Goal: Task Accomplishment & Management: Manage account settings

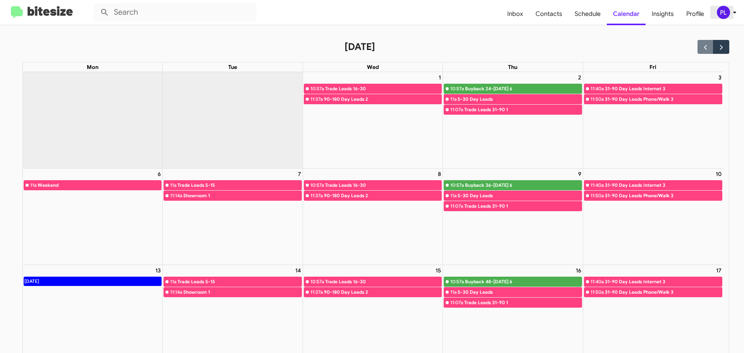
click at [734, 12] on icon at bounding box center [734, 13] width 3 height 2
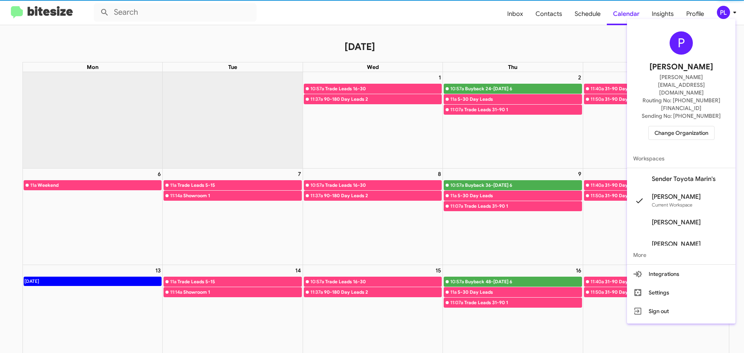
click at [683, 126] on span "Change Organization" at bounding box center [681, 132] width 54 height 13
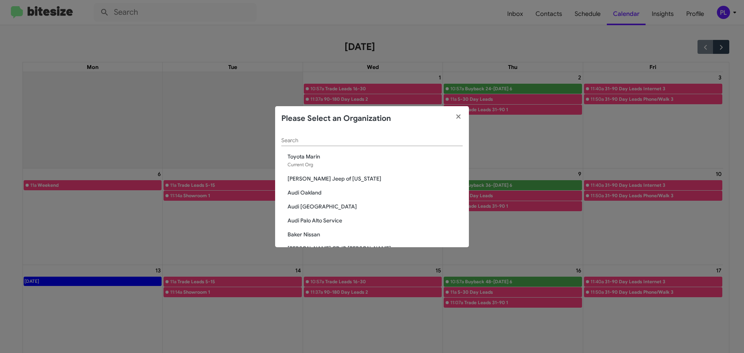
click at [308, 140] on input "Search" at bounding box center [371, 141] width 181 height 6
type input "marin"
click at [320, 207] on span "Service Marin Luxury Cars" at bounding box center [374, 207] width 175 height 8
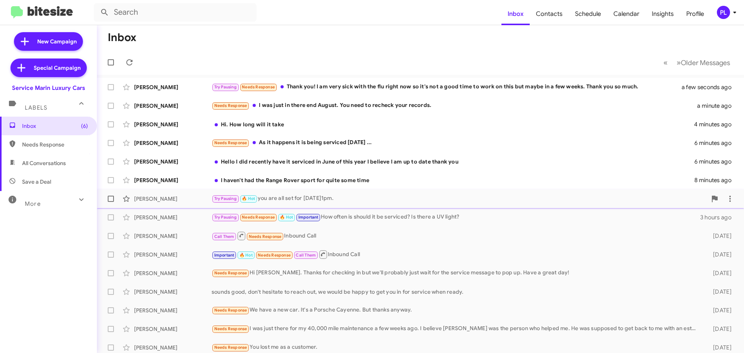
click at [371, 203] on div "Try Pausing 🔥 Hot you are all set for [DATE]1pm." at bounding box center [459, 198] width 495 height 9
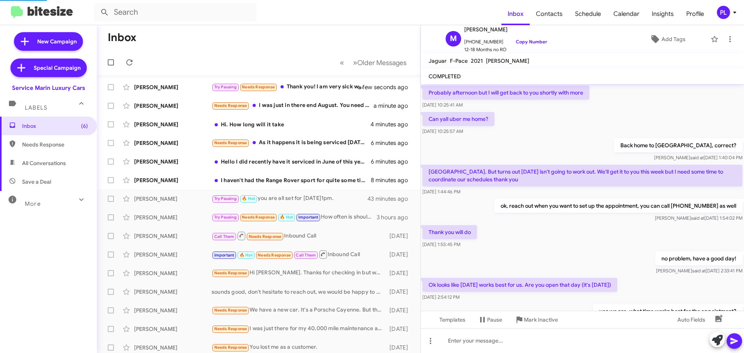
scroll to position [362, 0]
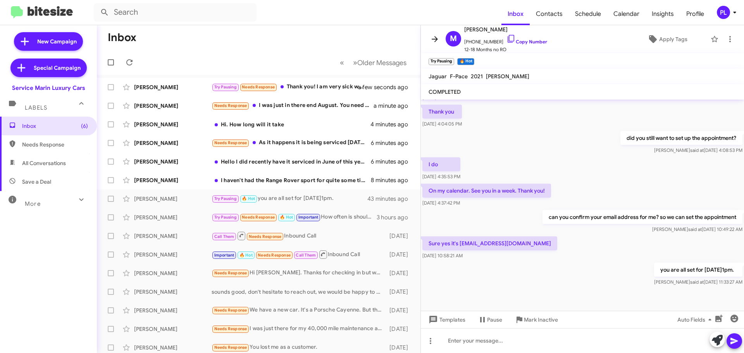
click at [433, 35] on icon at bounding box center [434, 38] width 9 height 9
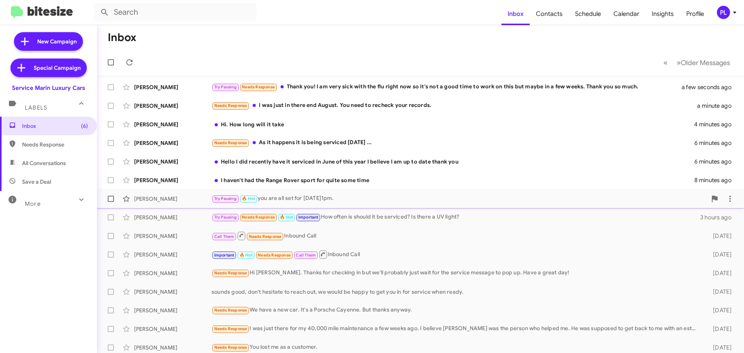
click at [371, 198] on div "Try Pausing 🔥 Hot you are all set for [DATE]1pm." at bounding box center [459, 198] width 495 height 9
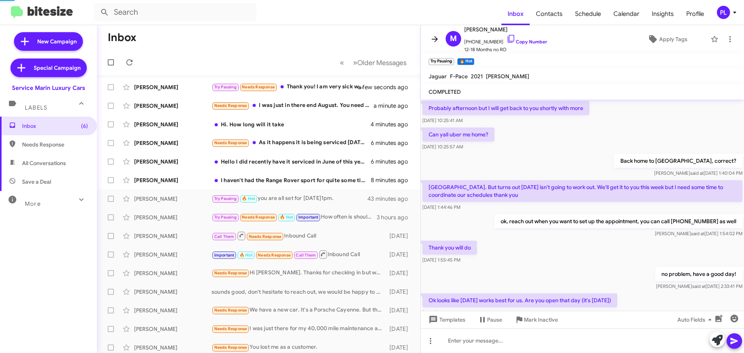
scroll to position [39, 0]
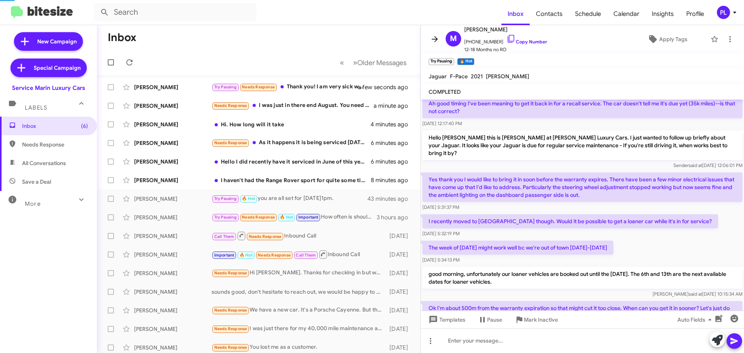
click at [434, 36] on icon at bounding box center [434, 38] width 9 height 9
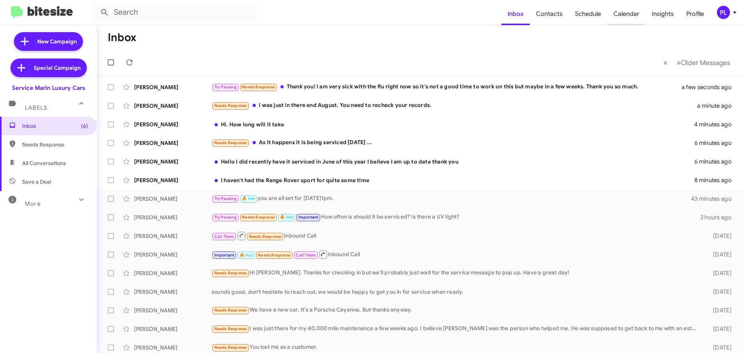
click at [625, 14] on span "Calendar" at bounding box center [626, 14] width 38 height 22
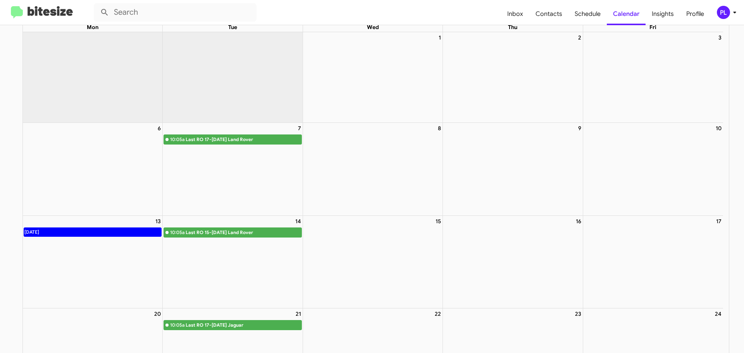
scroll to position [77, 0]
